Goal: Navigation & Orientation: Find specific page/section

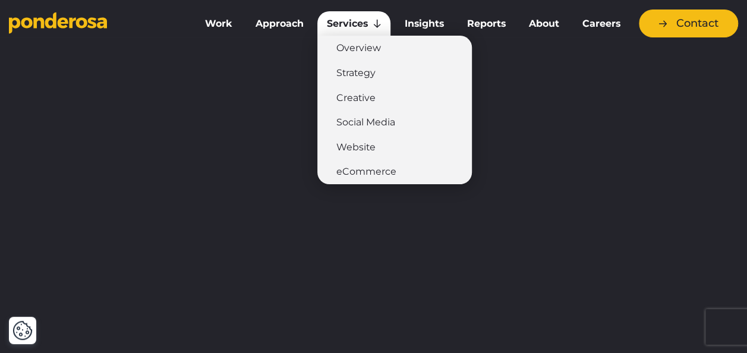
click at [346, 29] on link "Services" at bounding box center [354, 23] width 73 height 25
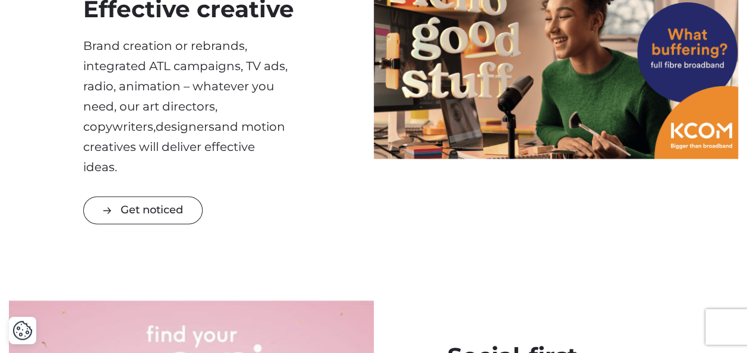
scroll to position [771, 0]
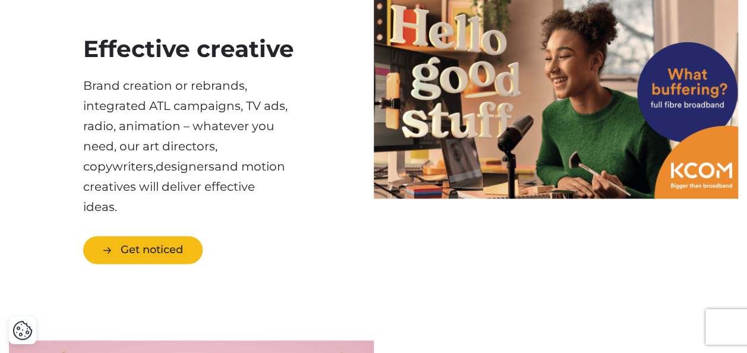
click at [149, 236] on link "Get noticed" at bounding box center [143, 250] width 120 height 28
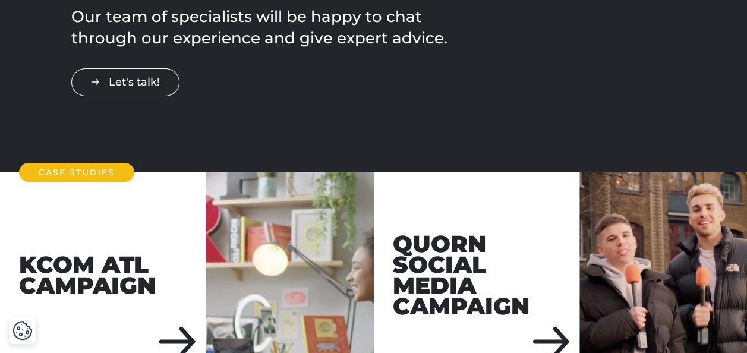
scroll to position [2075, 0]
